Goal: Transaction & Acquisition: Obtain resource

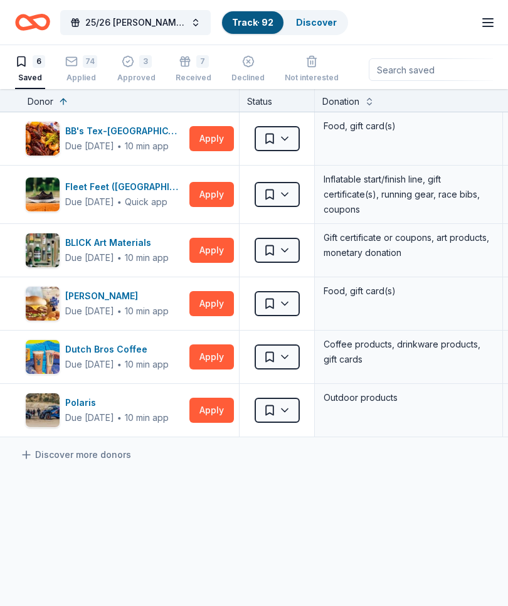
click at [195, 258] on button "Apply" at bounding box center [212, 250] width 45 height 25
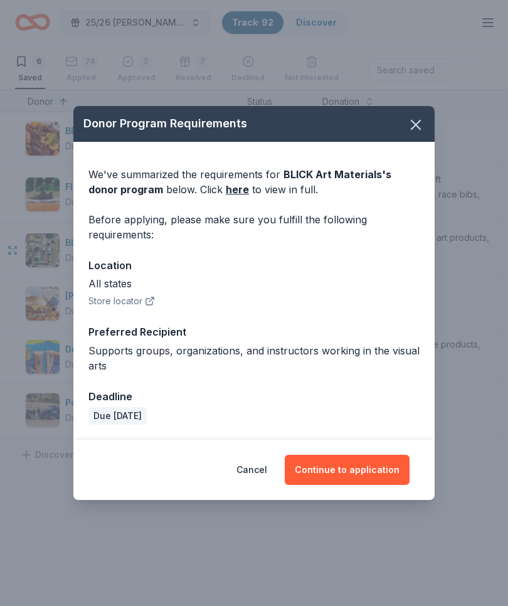
click at [353, 475] on button "Continue to application" at bounding box center [347, 470] width 125 height 30
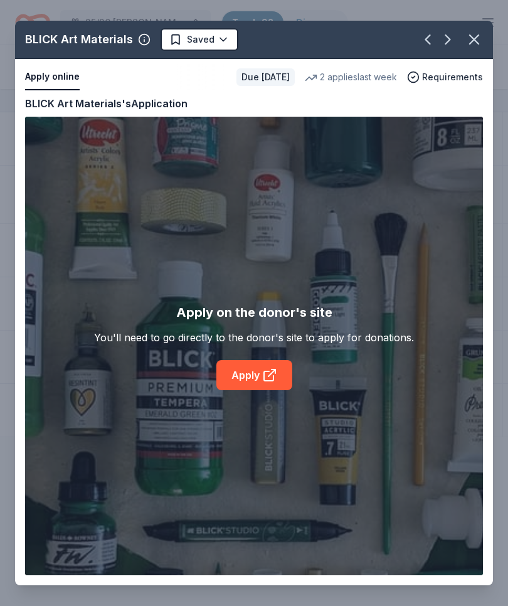
click at [273, 378] on icon at bounding box center [268, 376] width 9 height 9
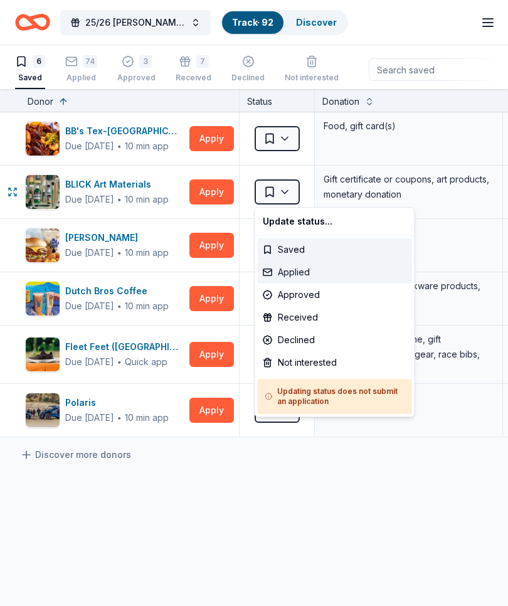
click at [304, 270] on div "Applied" at bounding box center [335, 272] width 154 height 23
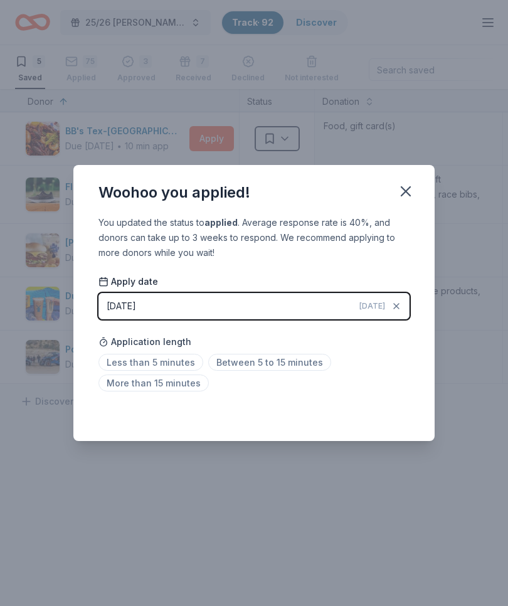
click at [315, 357] on span "Between 5 to 15 minutes" at bounding box center [269, 362] width 123 height 17
click at [414, 194] on icon "button" at bounding box center [406, 192] width 18 height 18
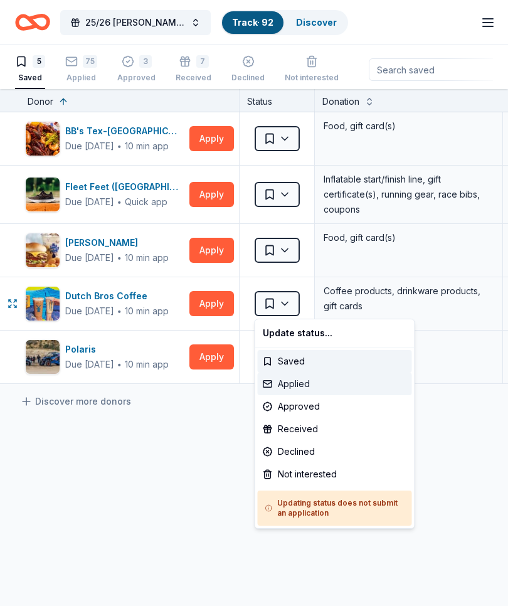
click at [310, 383] on div "Applied" at bounding box center [335, 384] width 154 height 23
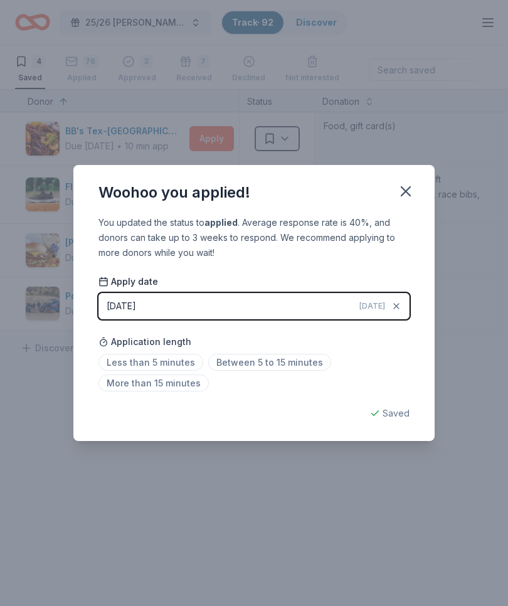
click at [382, 303] on span "[DATE]" at bounding box center [373, 306] width 26 height 10
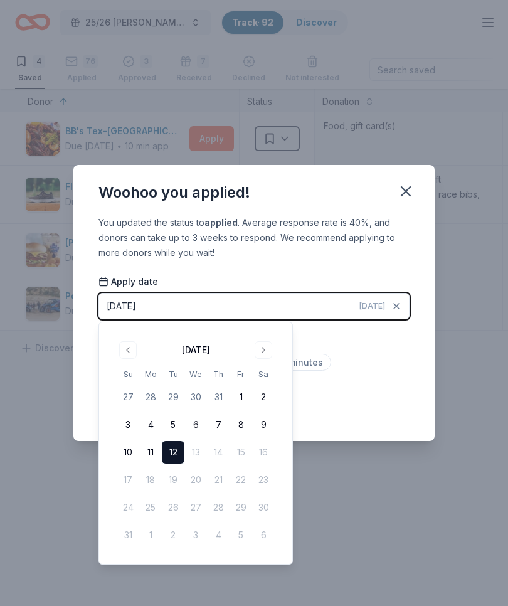
click at [245, 421] on button "8" at bounding box center [241, 425] width 23 height 23
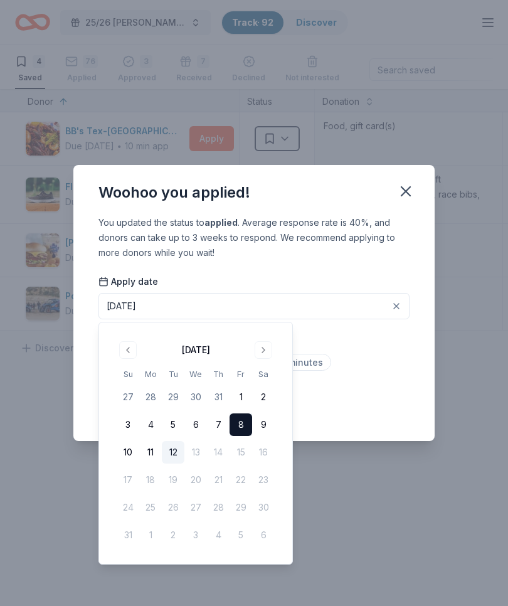
click at [399, 400] on div "You updated the status to applied . Average response rate is 40%, and donors ca…" at bounding box center [253, 328] width 361 height 226
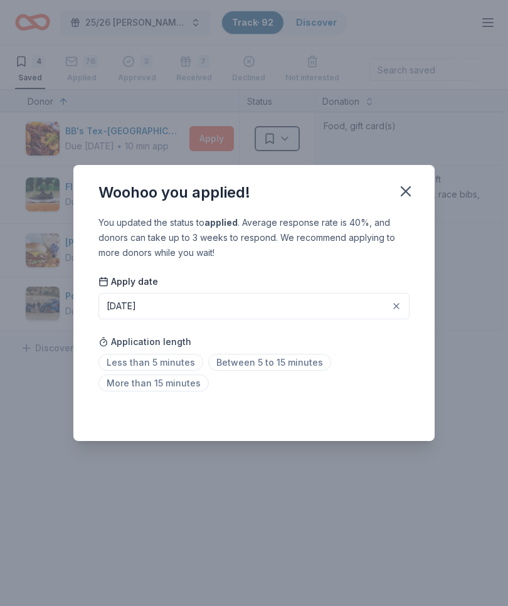
click at [185, 360] on span "Less than 5 minutes" at bounding box center [151, 362] width 105 height 17
click at [411, 189] on icon "button" at bounding box center [406, 192] width 18 height 18
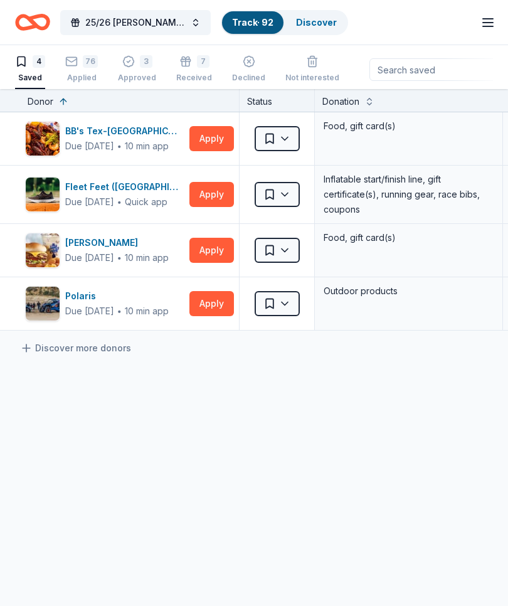
click at [218, 302] on button "Apply" at bounding box center [212, 303] width 45 height 25
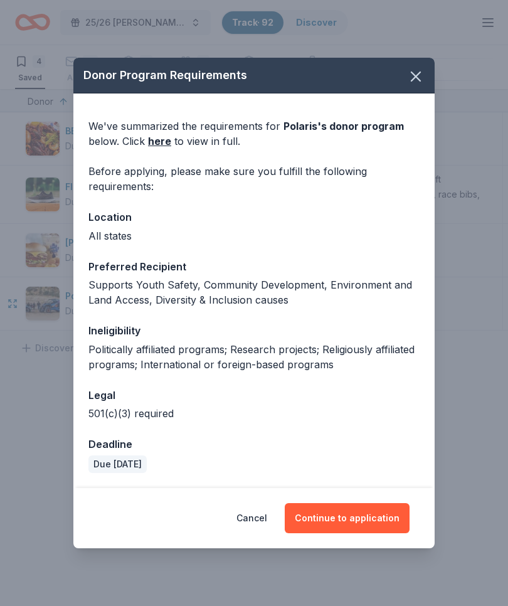
click at [421, 72] on icon "button" at bounding box center [416, 77] width 18 height 18
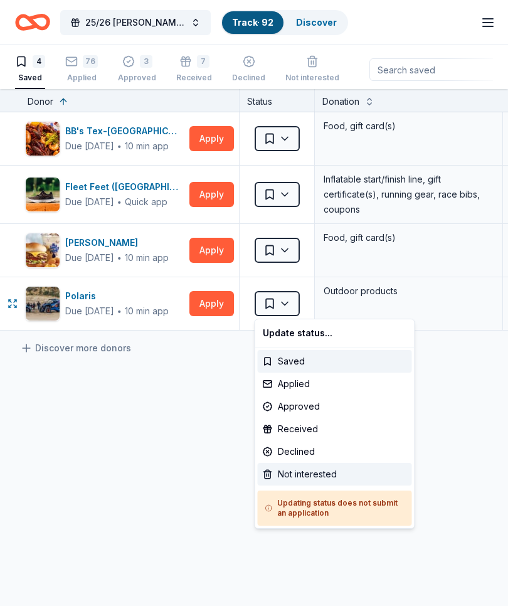
click at [319, 471] on div "Not interested" at bounding box center [335, 474] width 154 height 23
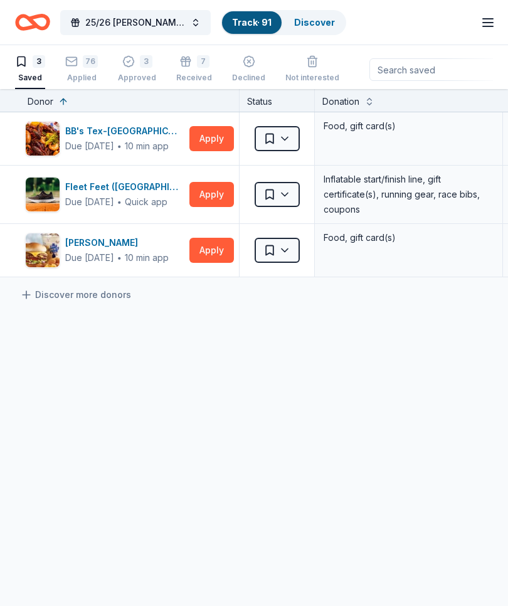
click at [218, 254] on button "Apply" at bounding box center [212, 250] width 45 height 25
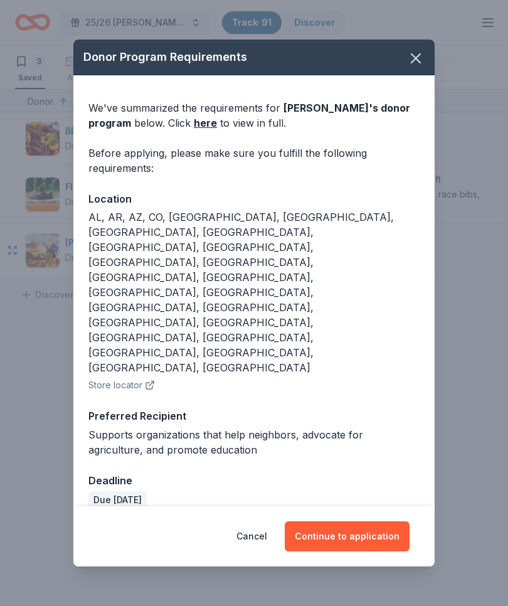
click at [378, 522] on button "Continue to application" at bounding box center [347, 537] width 125 height 30
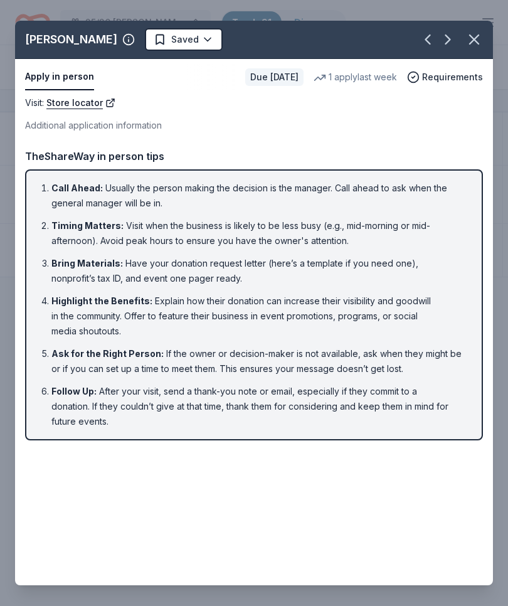
click at [458, 145] on div "Visit : Store locator Additional application information Visit : Store locator …" at bounding box center [254, 272] width 478 height 355
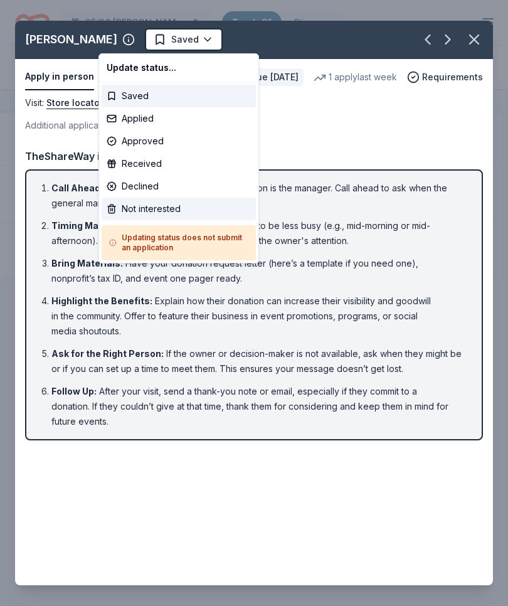
click at [159, 205] on div "Not interested" at bounding box center [179, 209] width 154 height 23
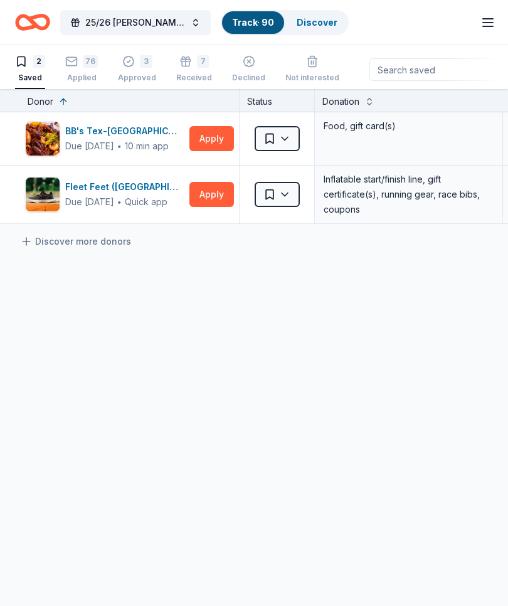
click at [215, 137] on button "Apply" at bounding box center [212, 138] width 45 height 25
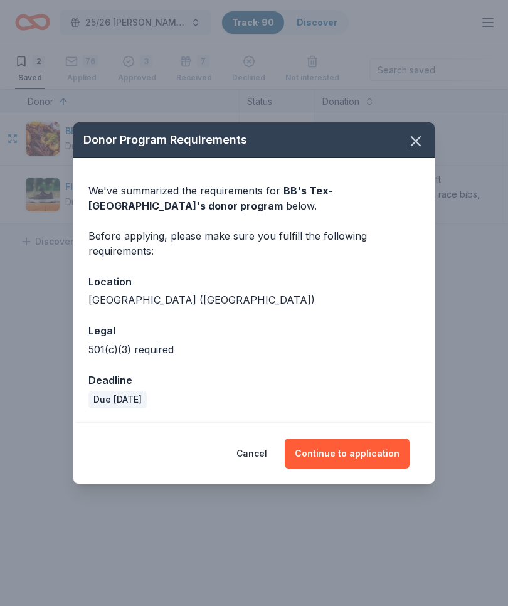
click at [370, 455] on button "Continue to application" at bounding box center [347, 454] width 125 height 30
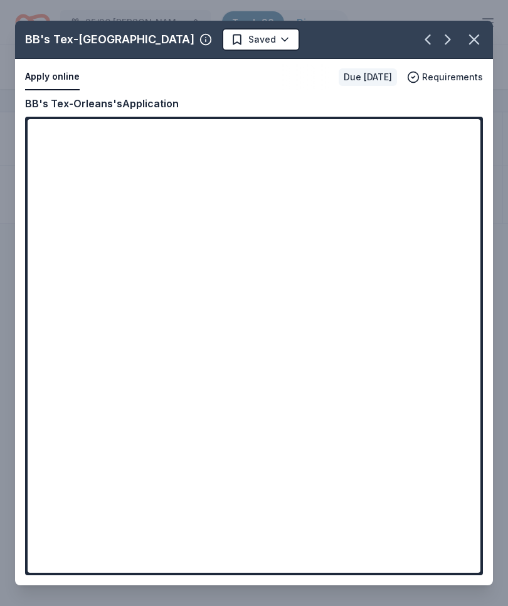
click at [473, 42] on icon "button" at bounding box center [475, 40] width 18 height 18
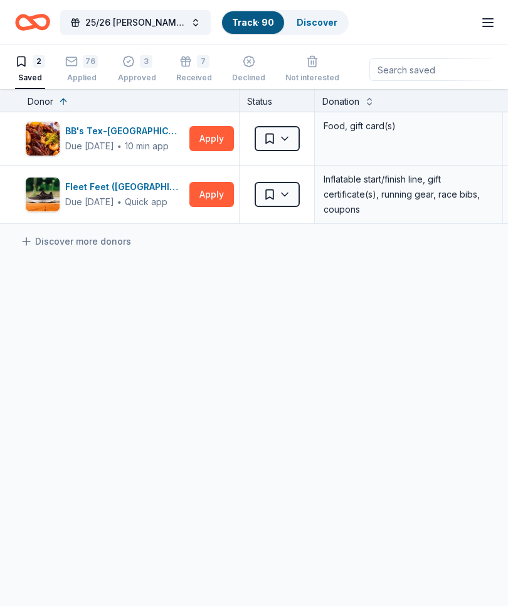
click at [186, 28] on button "25/26 [PERSON_NAME] Block Party" at bounding box center [135, 22] width 151 height 25
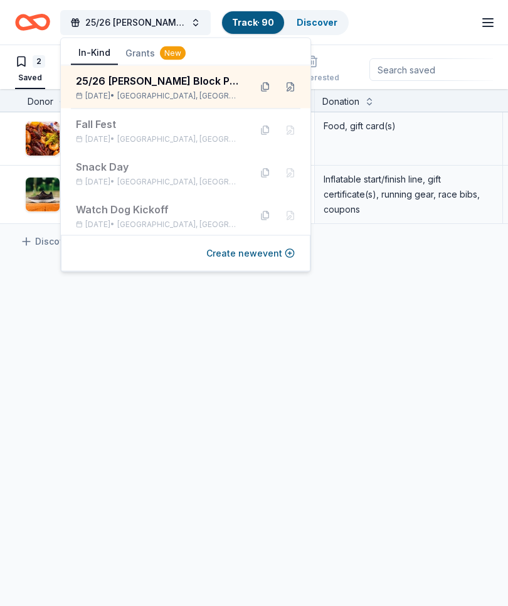
click at [169, 55] on div "New" at bounding box center [173, 53] width 26 height 14
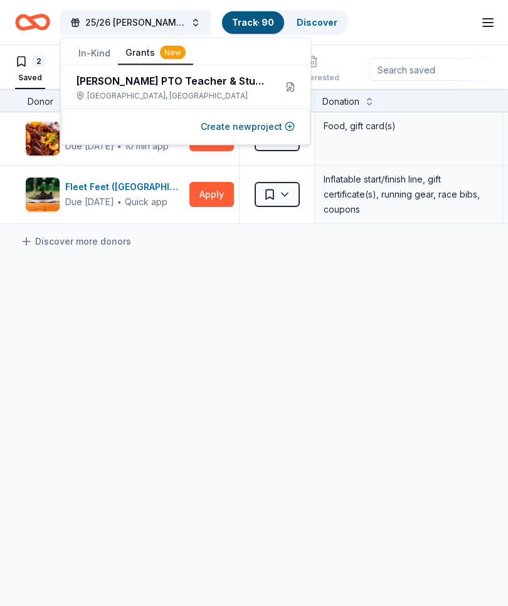
click at [209, 86] on div "[PERSON_NAME] PTO Teacher & Student Support Initiative 2025" at bounding box center [171, 80] width 190 height 15
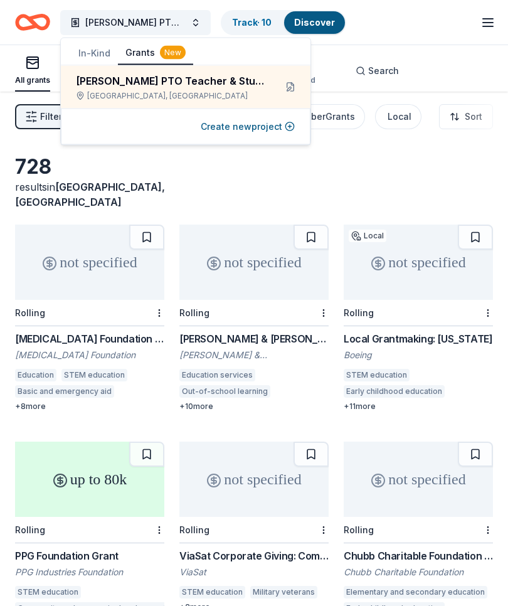
click at [427, 179] on div "728 results in [GEOGRAPHIC_DATA], [GEOGRAPHIC_DATA]" at bounding box center [254, 181] width 478 height 55
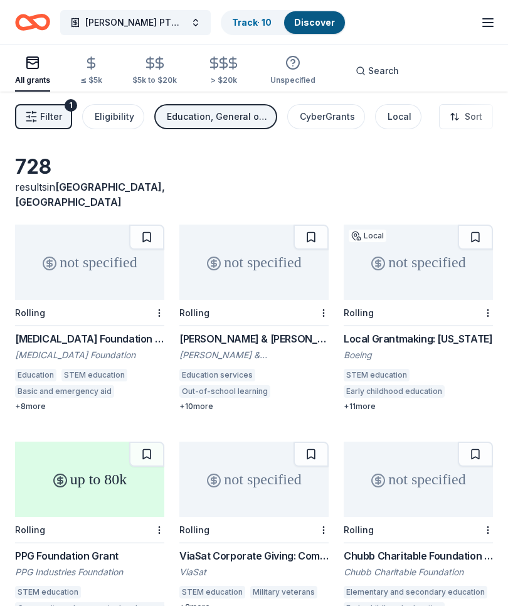
click at [344, 119] on div "CyberGrants" at bounding box center [327, 116] width 55 height 15
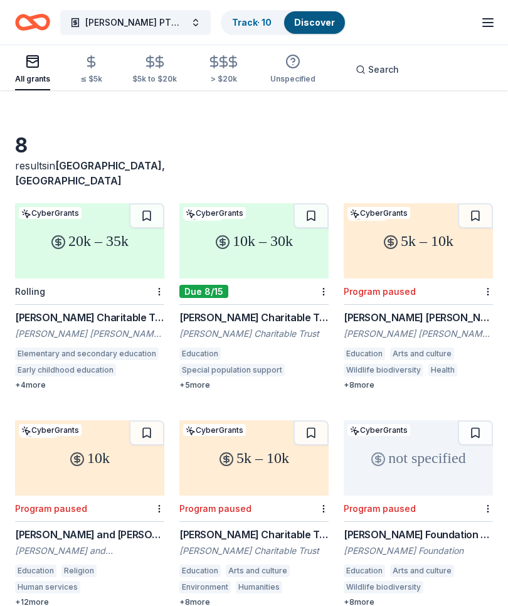
scroll to position [24, 0]
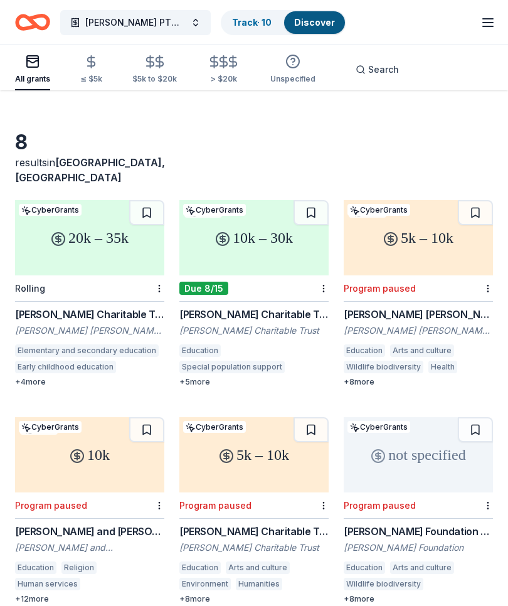
click at [313, 240] on div "10k – 30k" at bounding box center [253, 237] width 149 height 75
